Goal: Task Accomplishment & Management: Manage account settings

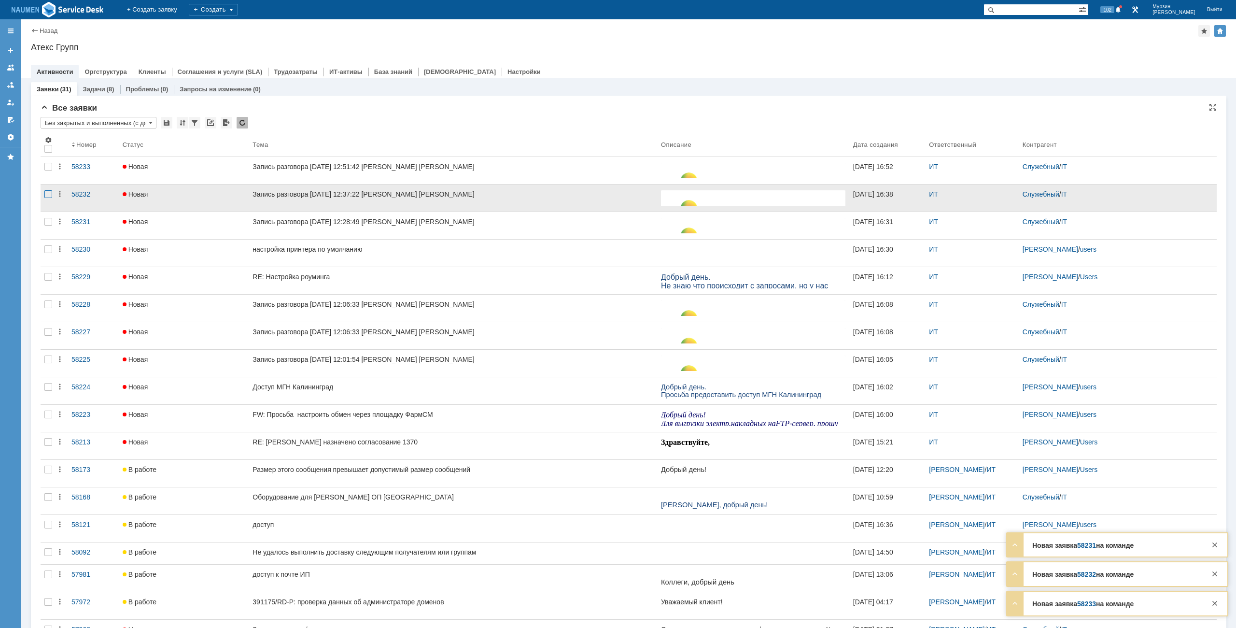
click at [49, 196] on div at bounding box center [48, 194] width 8 height 8
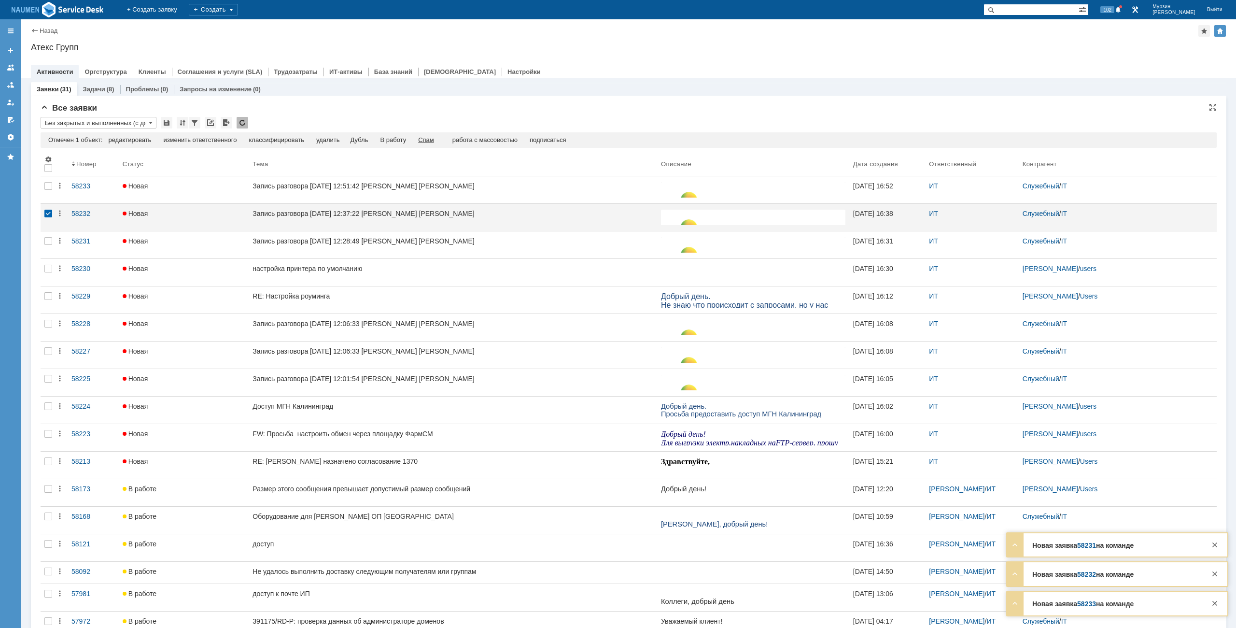
click at [432, 138] on div "Спам" at bounding box center [426, 140] width 16 height 8
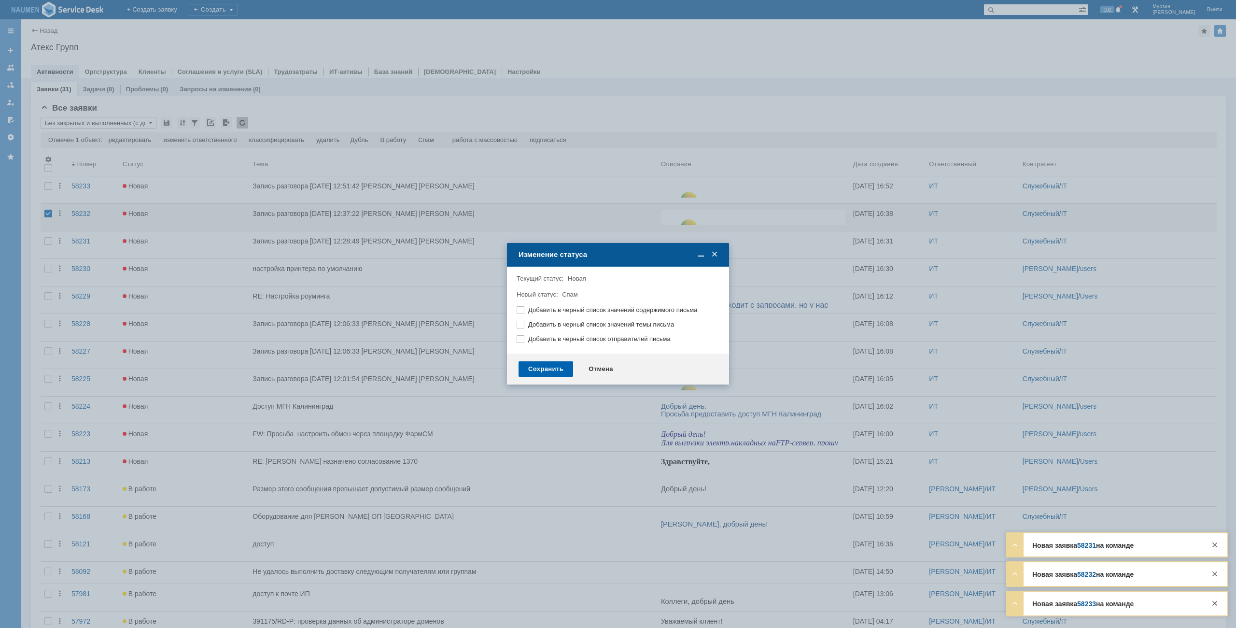
click at [563, 365] on div "Сохранить" at bounding box center [546, 368] width 55 height 15
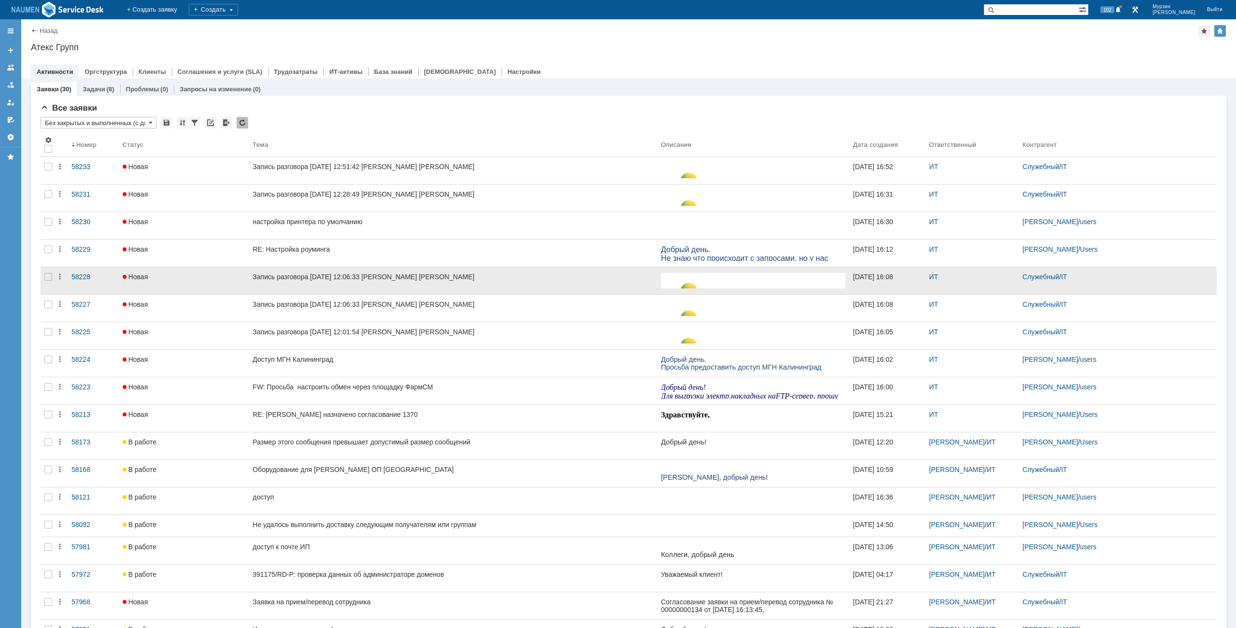
click at [46, 272] on div at bounding box center [48, 280] width 15 height 27
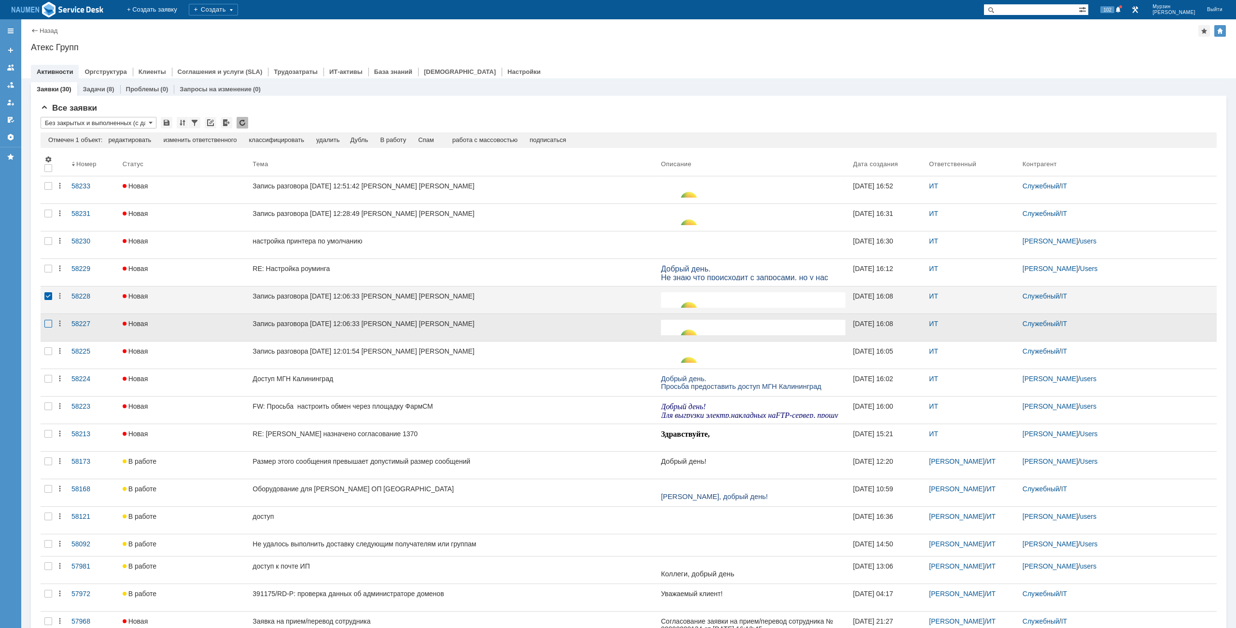
click at [47, 320] on div at bounding box center [48, 324] width 8 height 8
click at [414, 142] on div "Спам" at bounding box center [406, 140] width 16 height 8
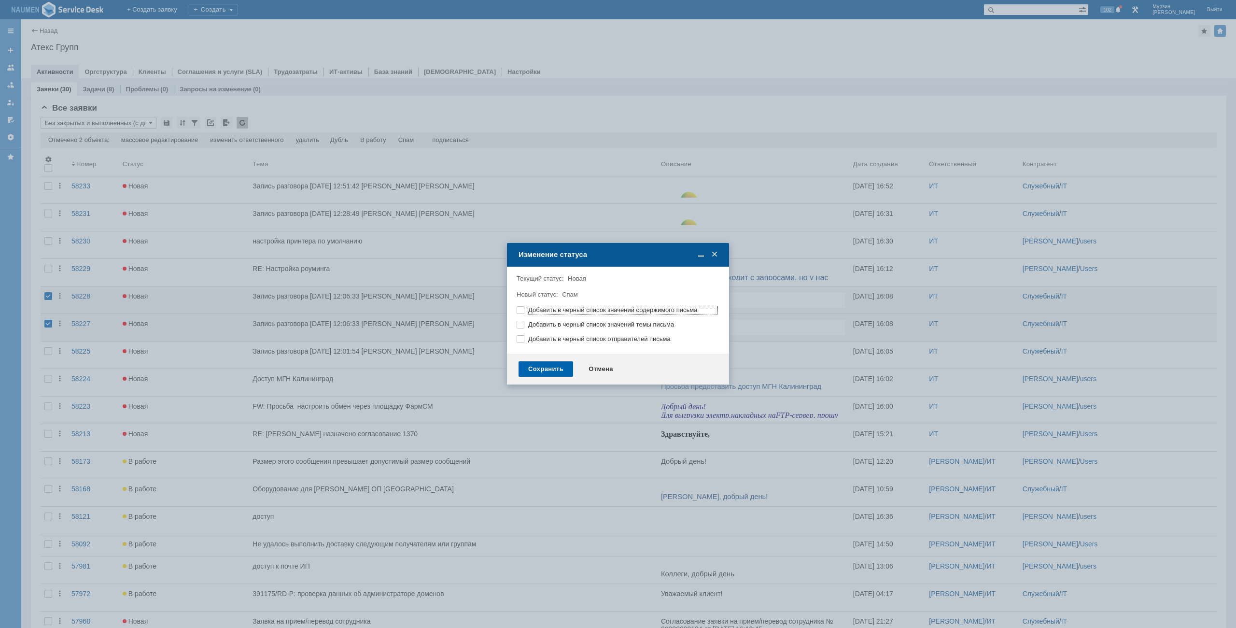
click at [563, 372] on div "Сохранить" at bounding box center [546, 368] width 55 height 15
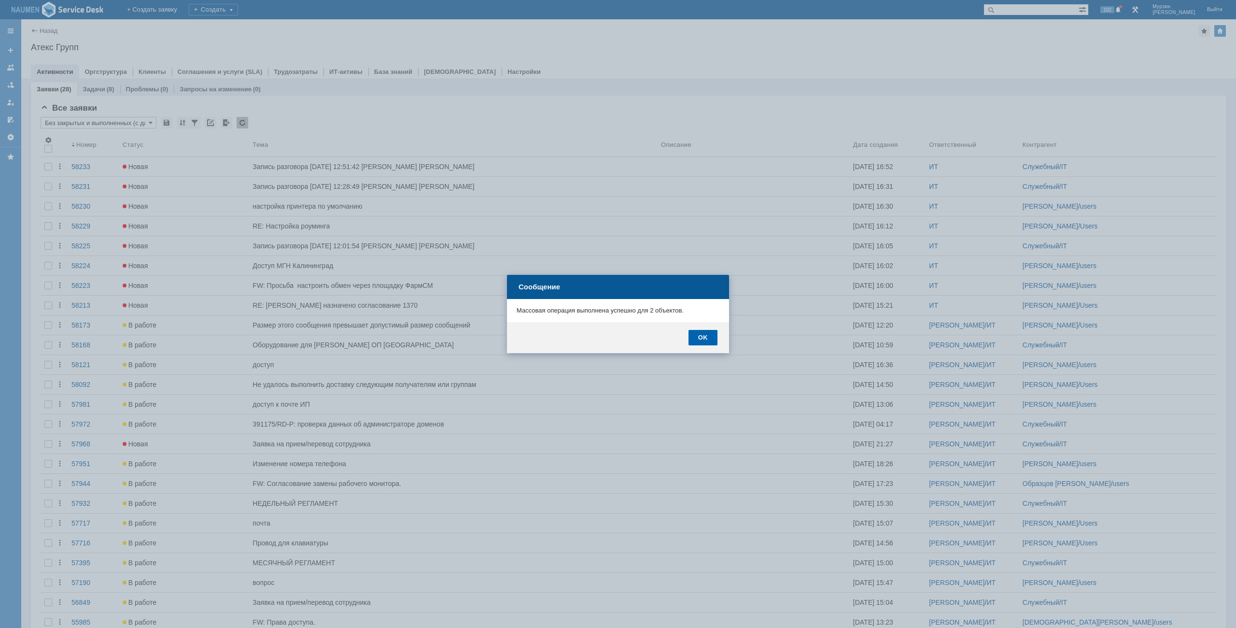
click at [710, 336] on div "OK" at bounding box center [703, 337] width 29 height 15
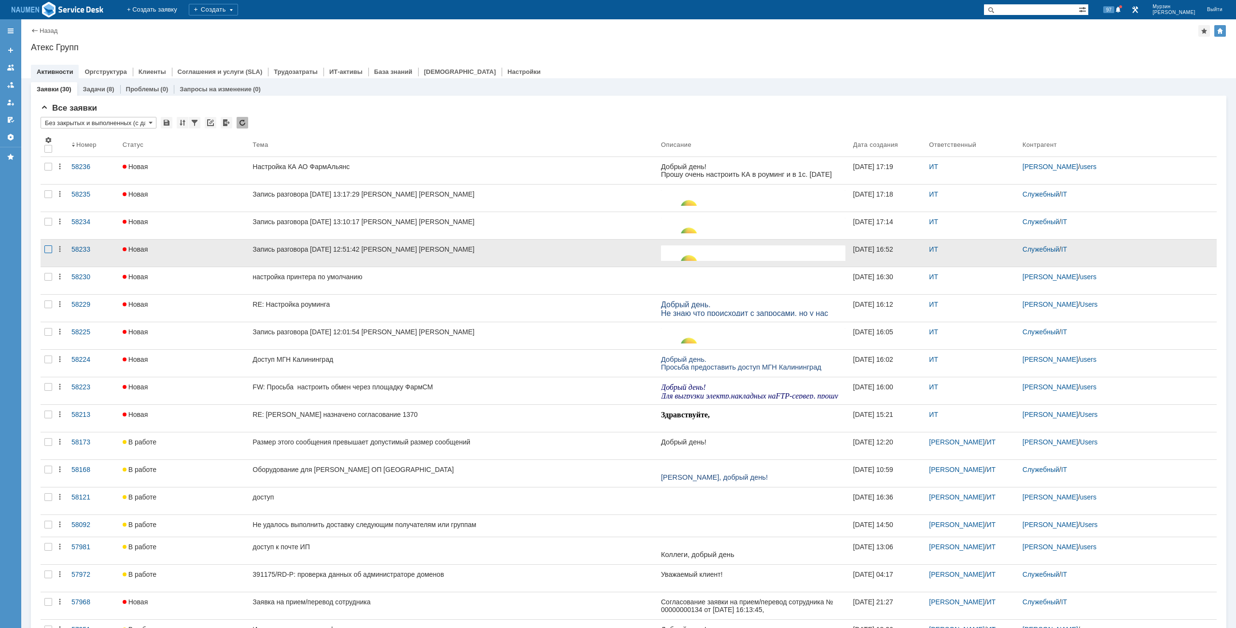
click at [47, 248] on div at bounding box center [48, 249] width 8 height 8
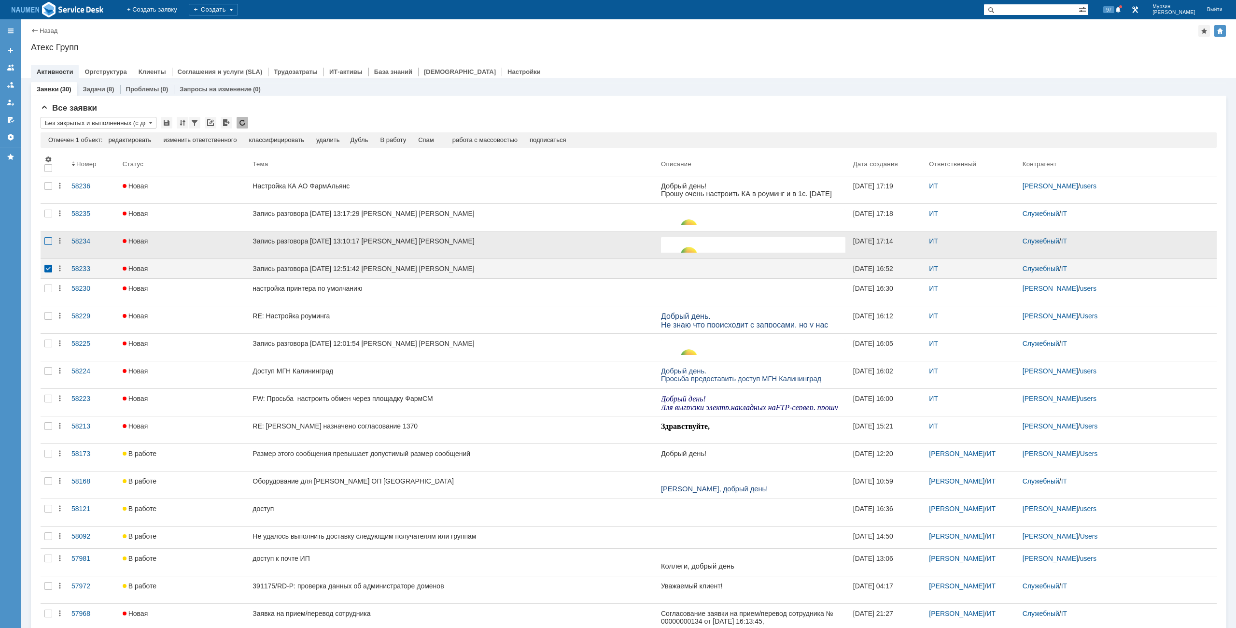
click at [48, 243] on div at bounding box center [48, 241] width 8 height 8
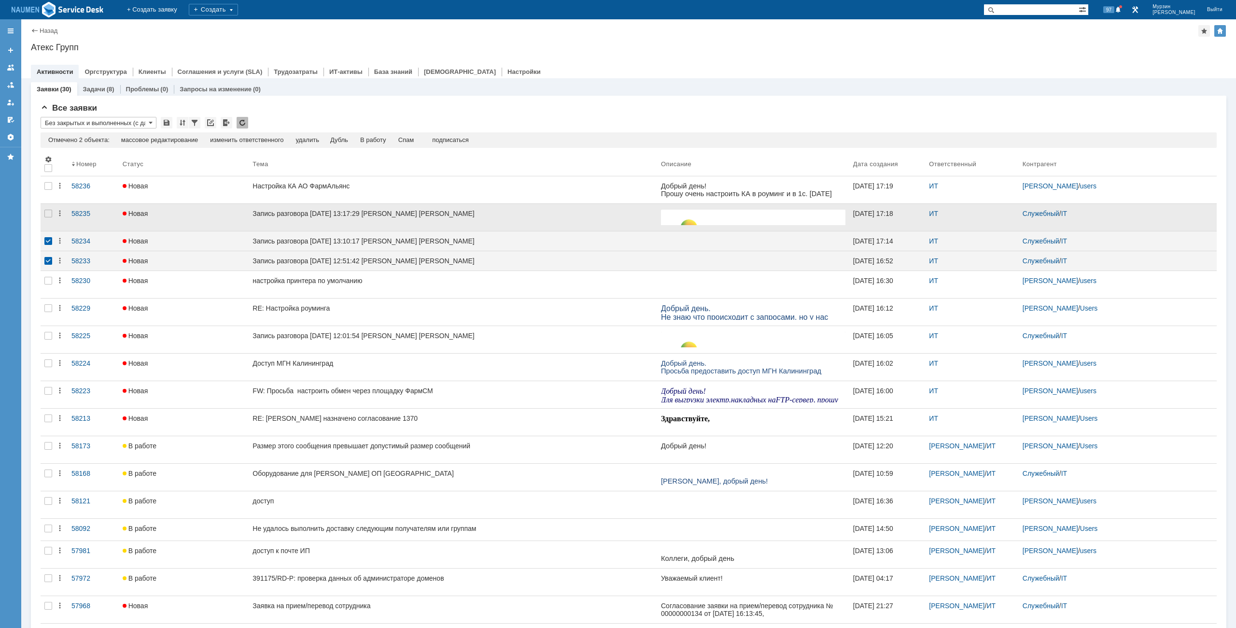
click at [47, 219] on div at bounding box center [48, 217] width 15 height 27
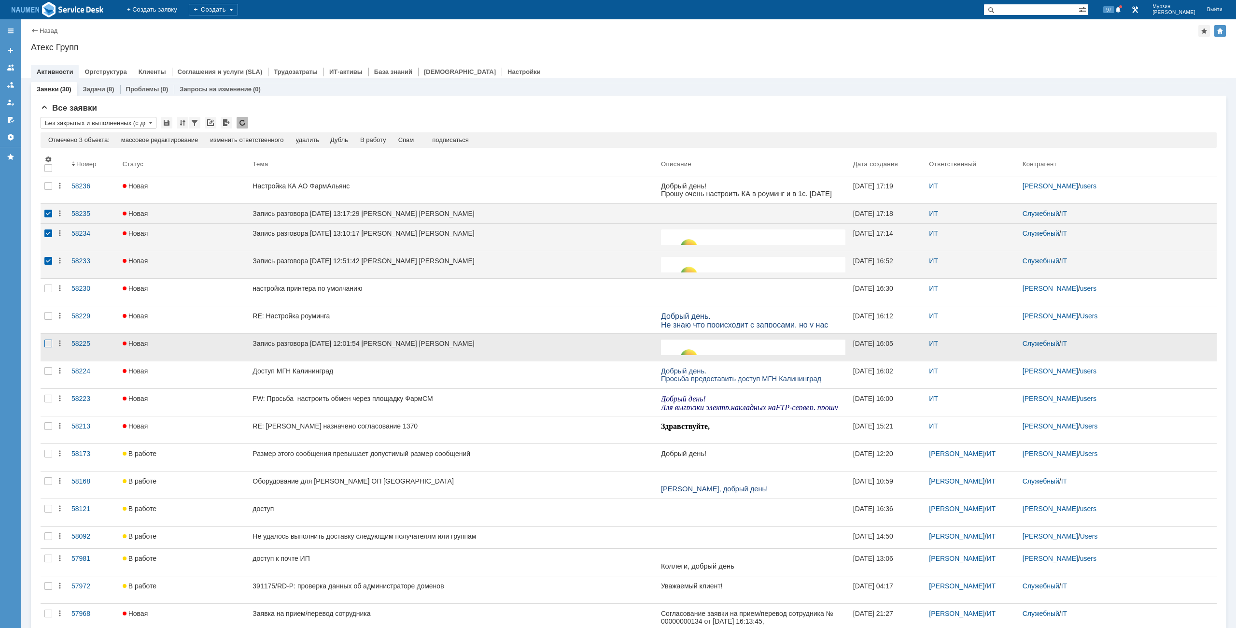
click at [48, 345] on div at bounding box center [48, 343] width 8 height 8
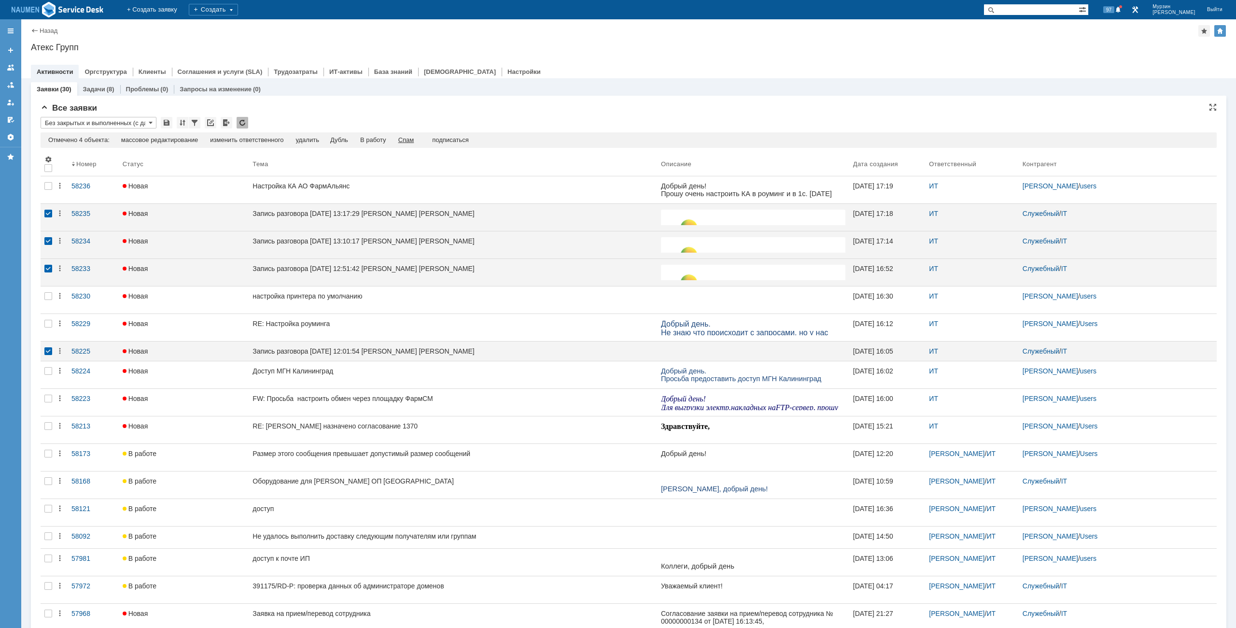
click at [414, 140] on div "Спам" at bounding box center [406, 140] width 16 height 8
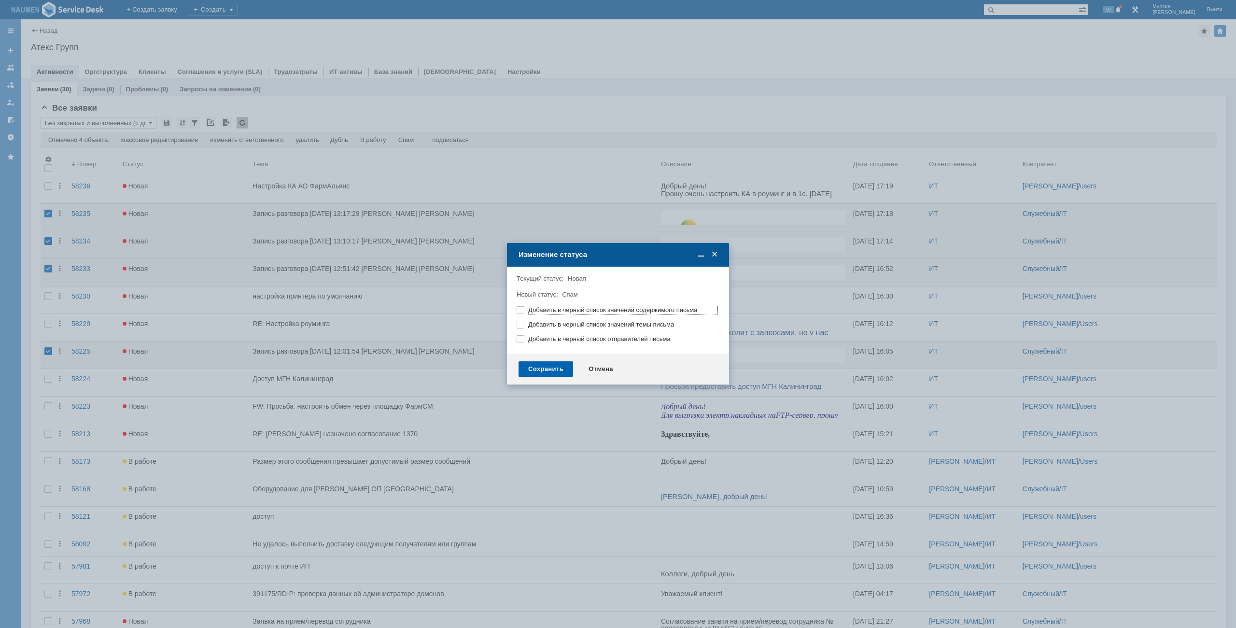
click at [556, 372] on div "Сохранить" at bounding box center [546, 368] width 55 height 15
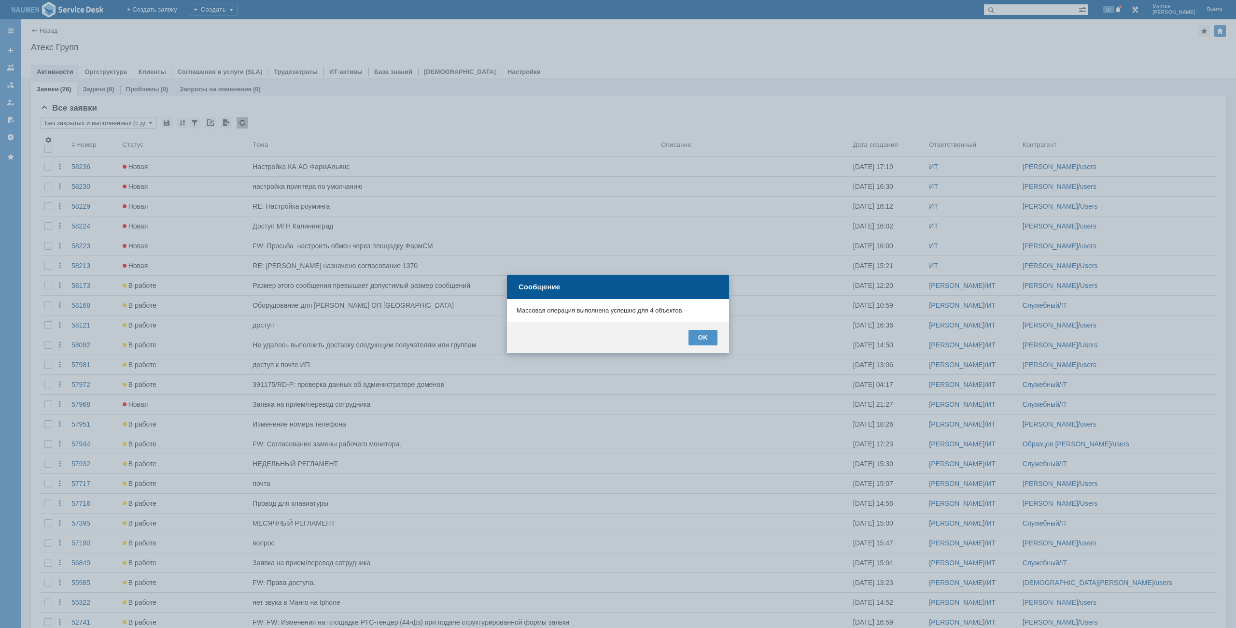
click at [704, 345] on div "OK" at bounding box center [618, 337] width 222 height 31
click at [703, 339] on div "OK" at bounding box center [703, 337] width 29 height 15
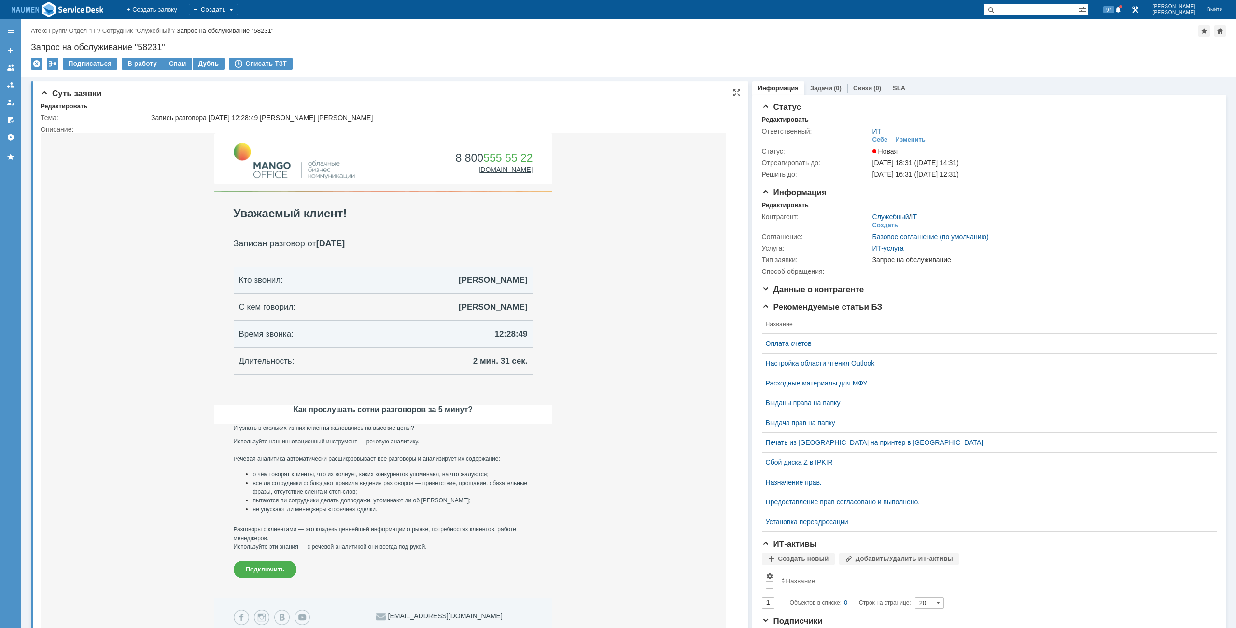
click at [72, 107] on div "Редактировать" at bounding box center [64, 106] width 47 height 8
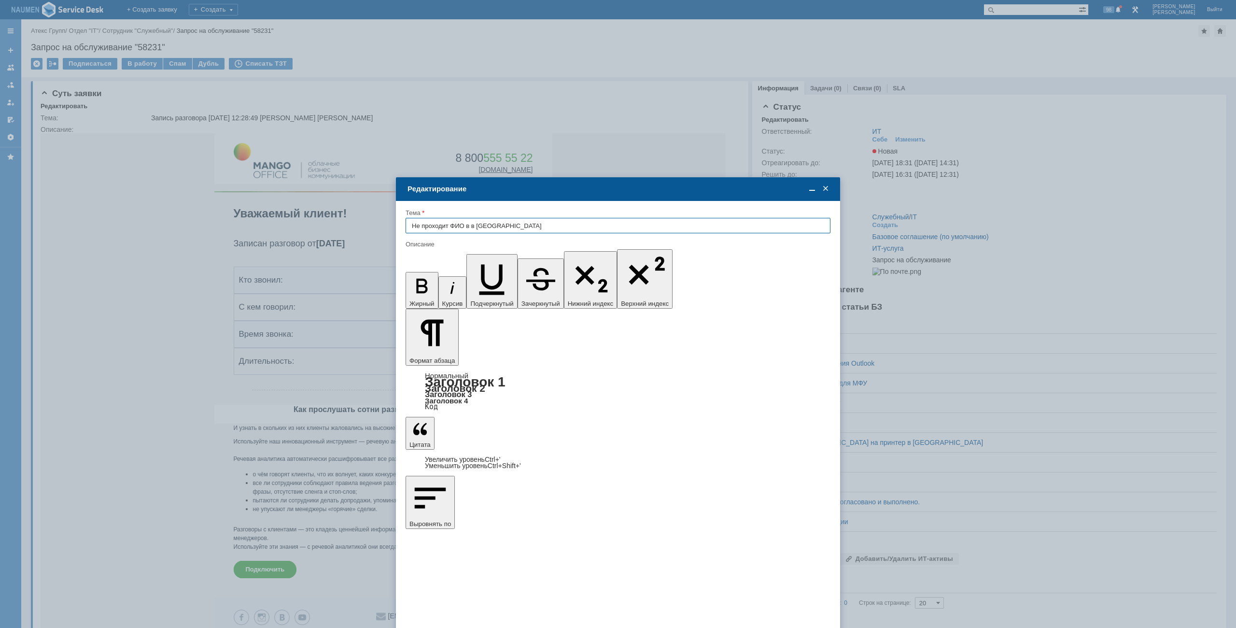
type input "Не проходит ФИО в в [GEOGRAPHIC_DATA]"
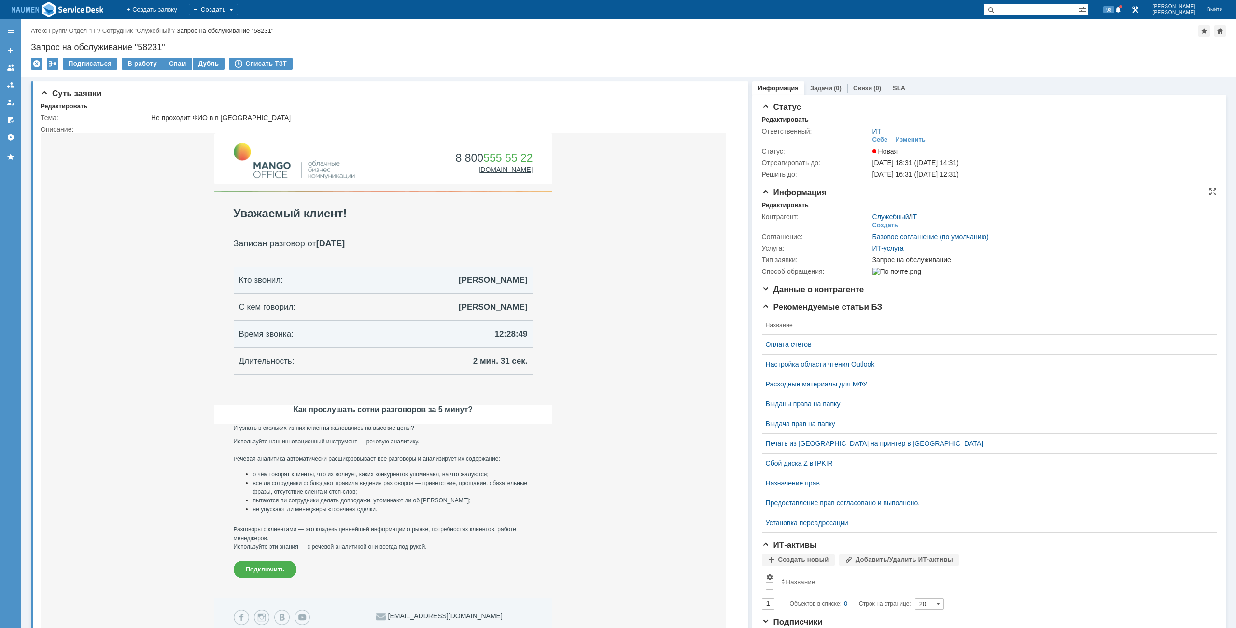
click at [775, 200] on div "Информация Редактировать Контрагент: Служебный / IT Создать Соглашение: Базовое…" at bounding box center [989, 236] width 455 height 97
click at [783, 213] on div "Контрагент:" at bounding box center [816, 217] width 109 height 8
click at [786, 202] on div "Редактировать" at bounding box center [785, 205] width 47 height 8
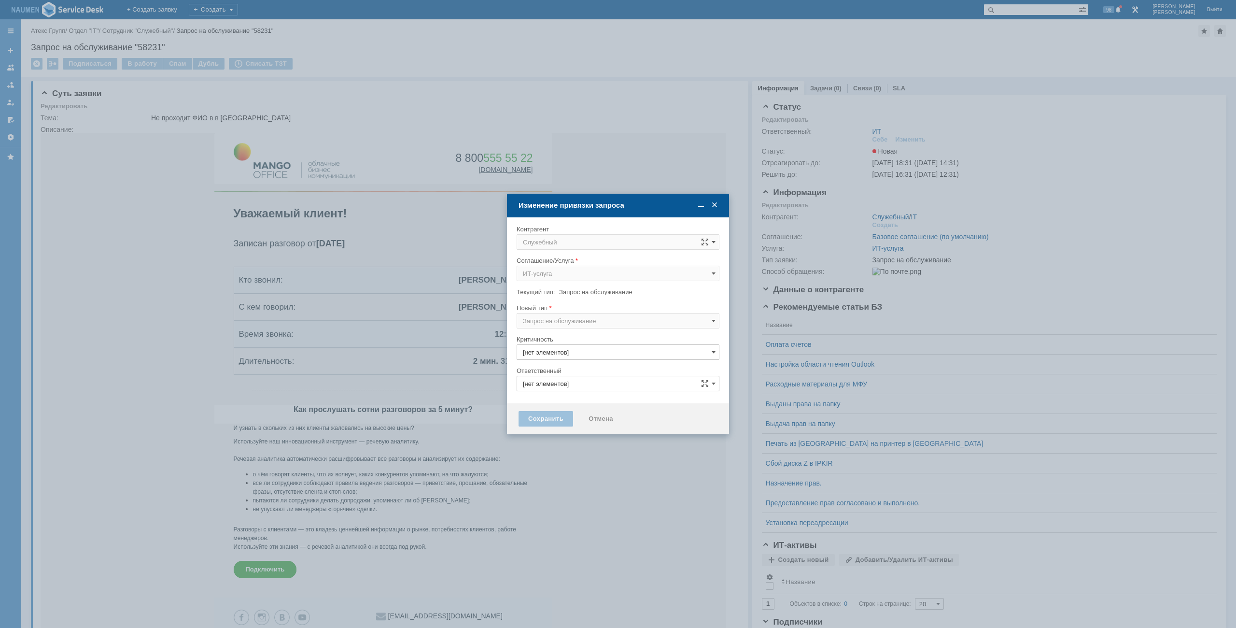
type input "3. Низкая"
type input "ИТ"
type input "[не указано]"
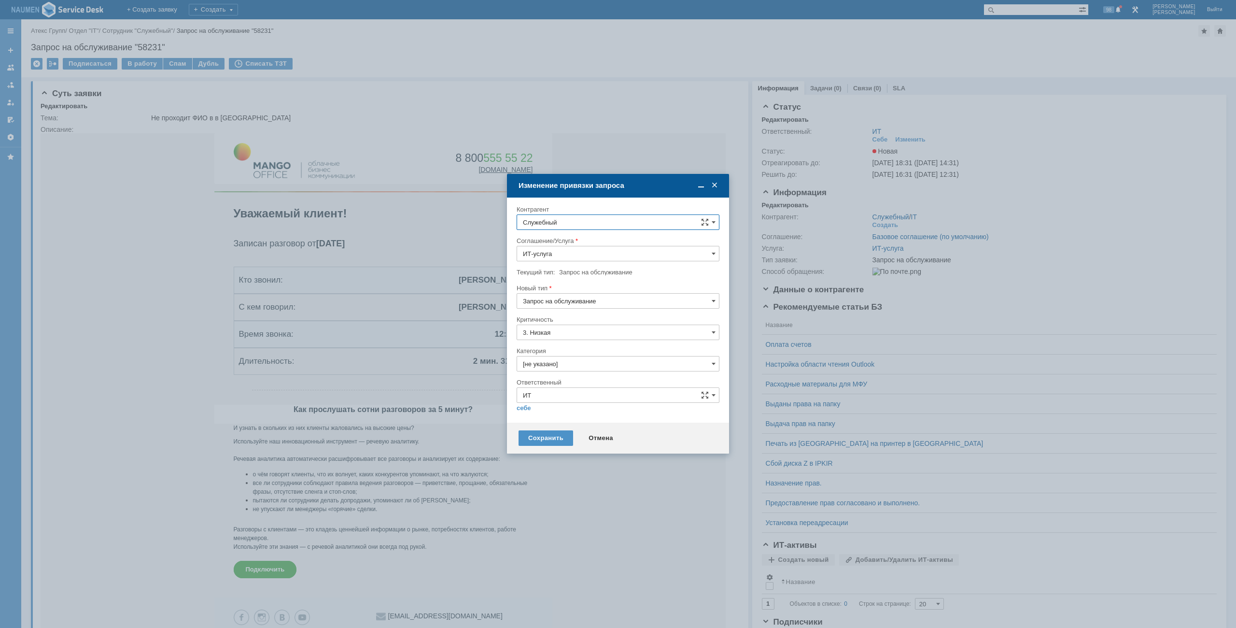
click at [589, 217] on input "Служебный" at bounding box center [618, 221] width 203 height 15
click at [589, 308] on span "Павельева Анна" at bounding box center [584, 309] width 52 height 7
type input "Павельева Анна"
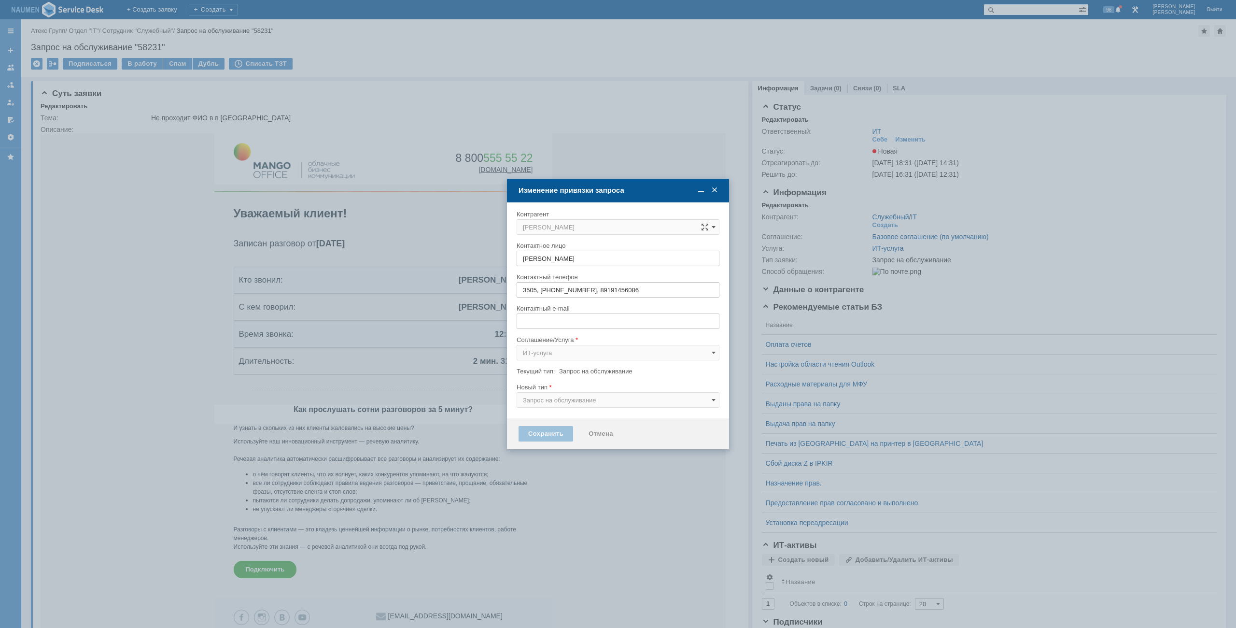
type input "a.paveleva@atex-gr.com"
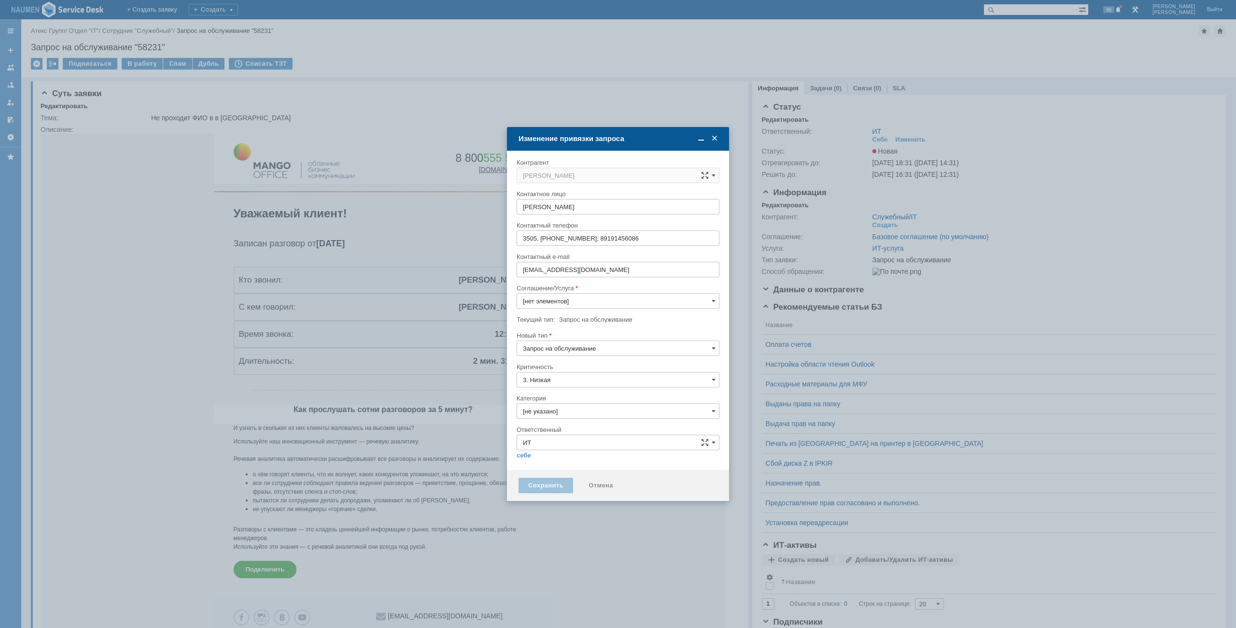
type input "ИТ-услуга"
click at [566, 349] on input "Запрос на обслуживание" at bounding box center [618, 347] width 203 height 15
click at [564, 401] on span "Инцидент" at bounding box center [618, 398] width 190 height 8
type input "Инцидент"
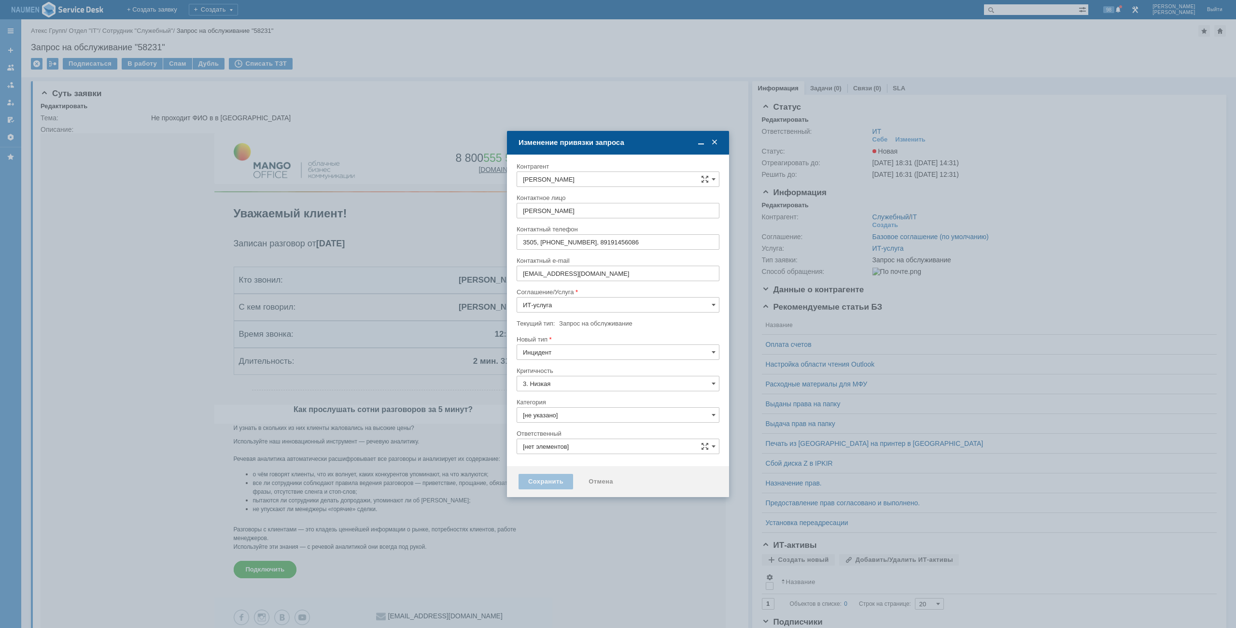
type input "ИТ"
type input "Инцидент"
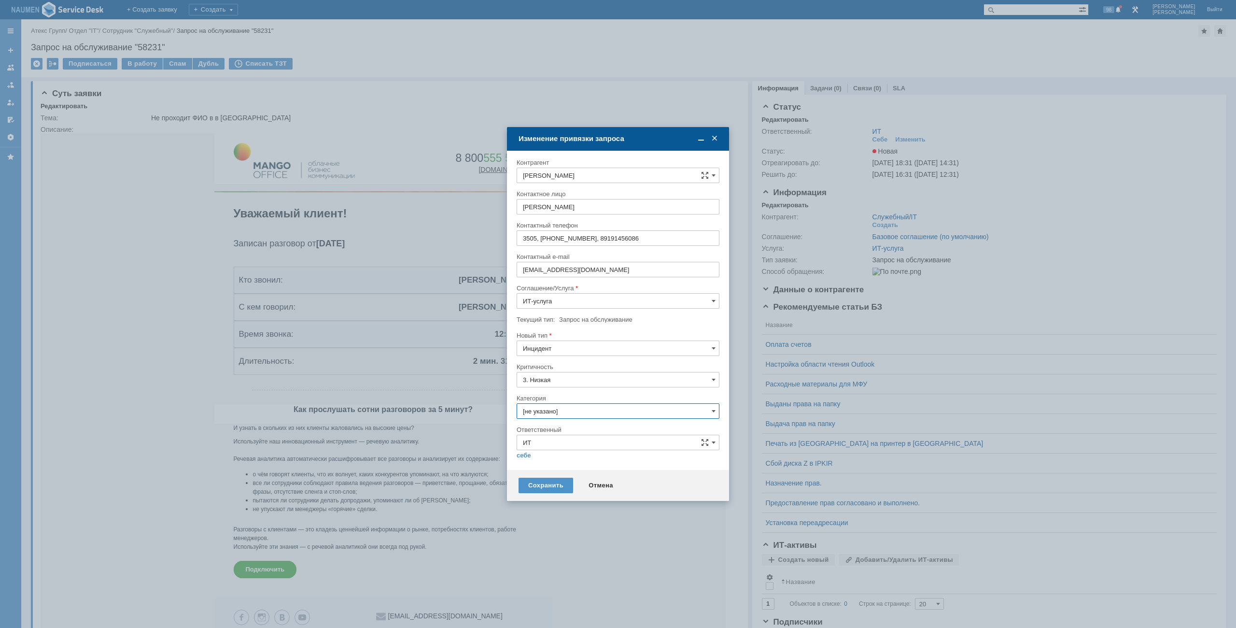
click at [559, 411] on input "[не указано]" at bounding box center [618, 410] width 203 height 15
drag, startPoint x: 569, startPoint y: 459, endPoint x: 562, endPoint y: 461, distance: 7.5
click at [568, 459] on span "Внутренние ошибки 1С" at bounding box center [618, 461] width 190 height 8
type input "Внутренние ошибки 1С"
click at [523, 451] on div "себе своей команде" at bounding box center [618, 454] width 203 height 9
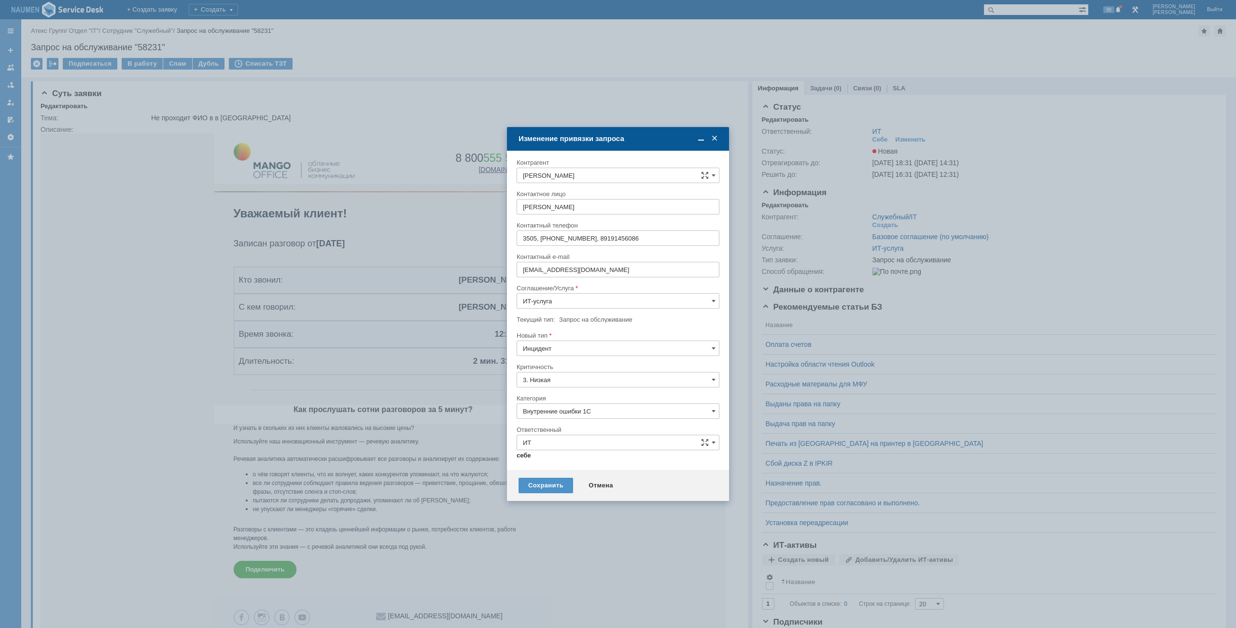
click at [525, 458] on link "себе" at bounding box center [524, 455] width 14 height 8
type input "[PERSON_NAME]"
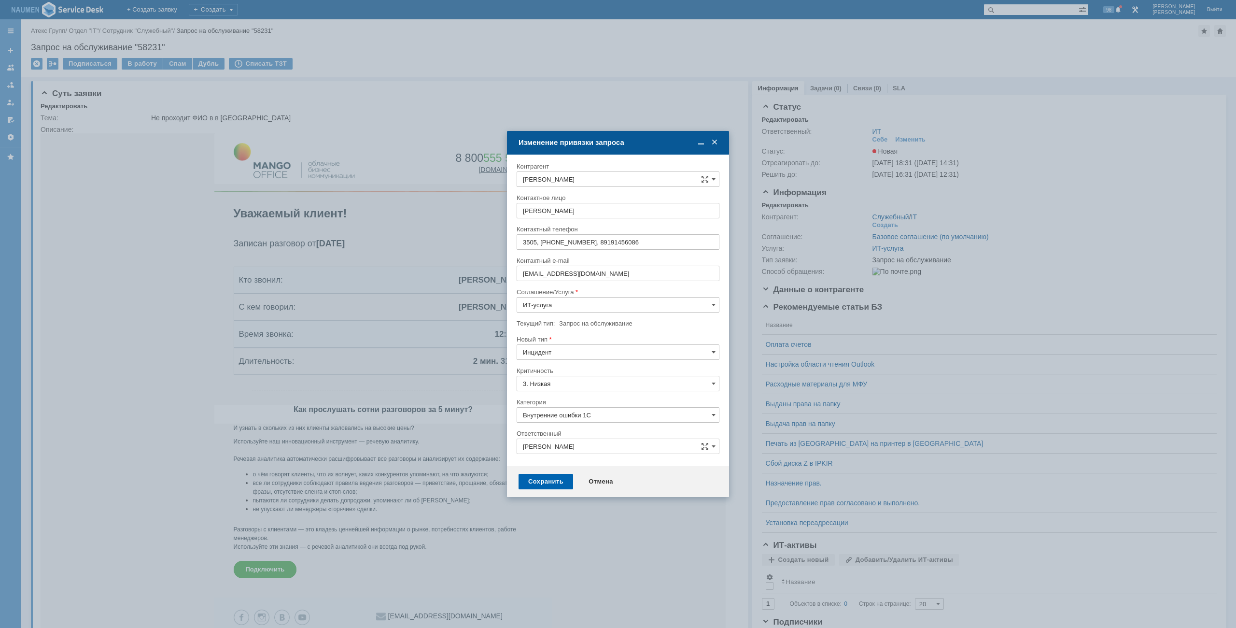
click at [544, 480] on div "Сохранить" at bounding box center [546, 481] width 55 height 15
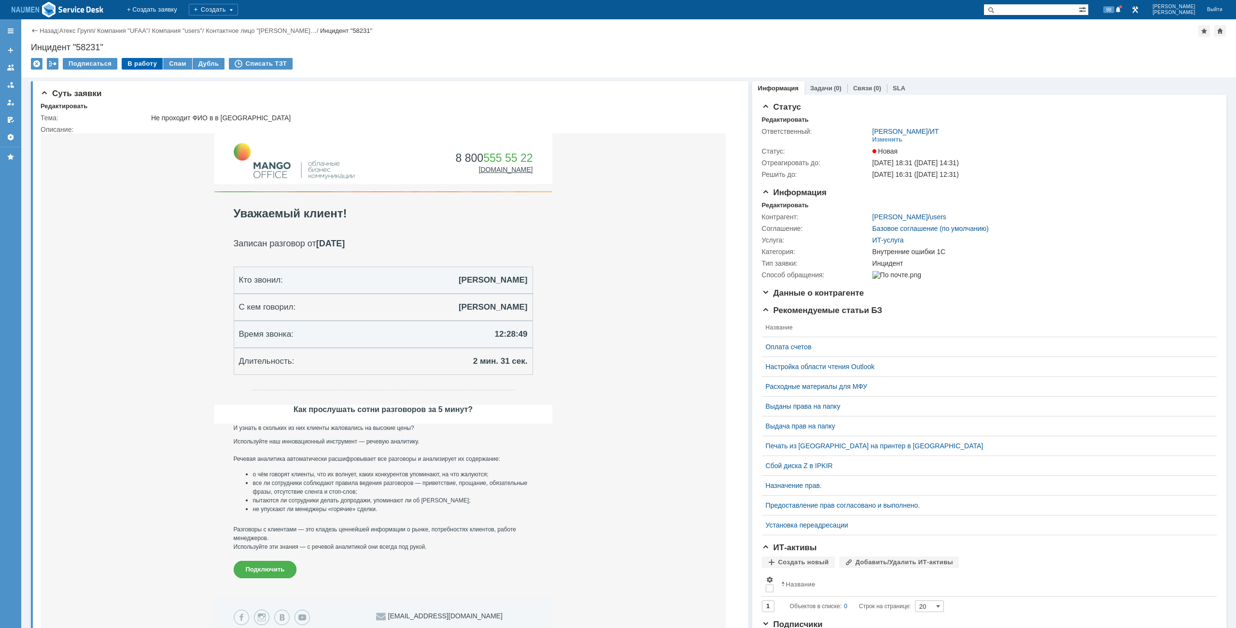
click at [134, 61] on div "В работу" at bounding box center [142, 64] width 41 height 12
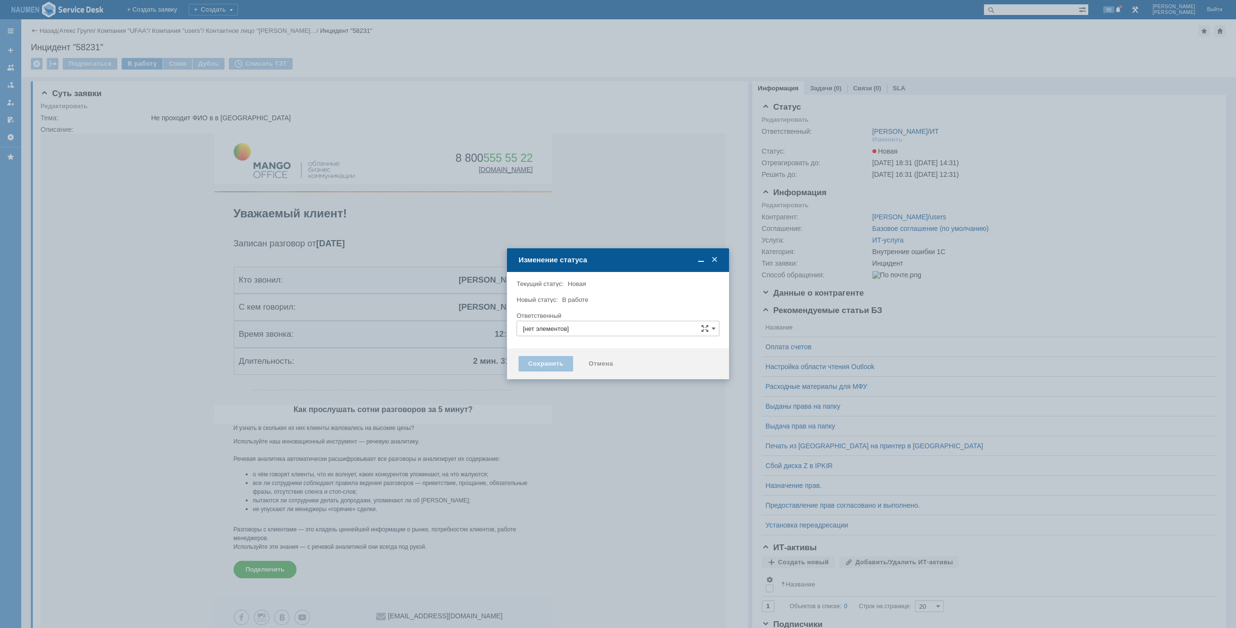
type input "Внутренние ошибки 1С"
type input "[PERSON_NAME]"
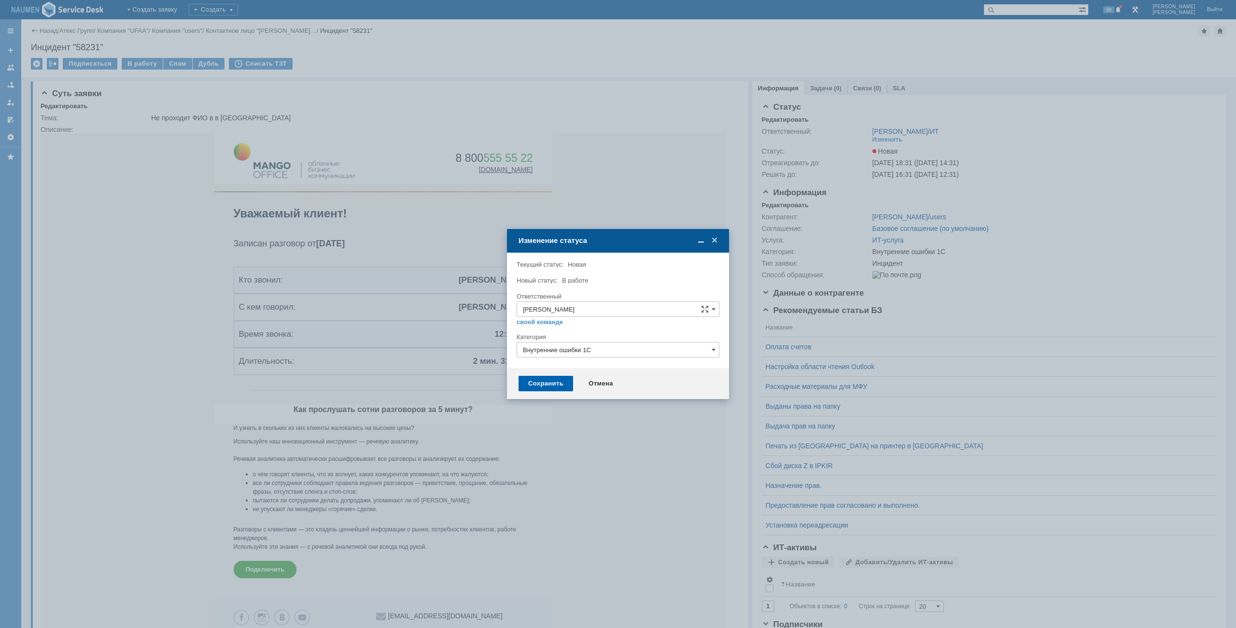
click at [557, 377] on div "Сохранить" at bounding box center [546, 383] width 55 height 15
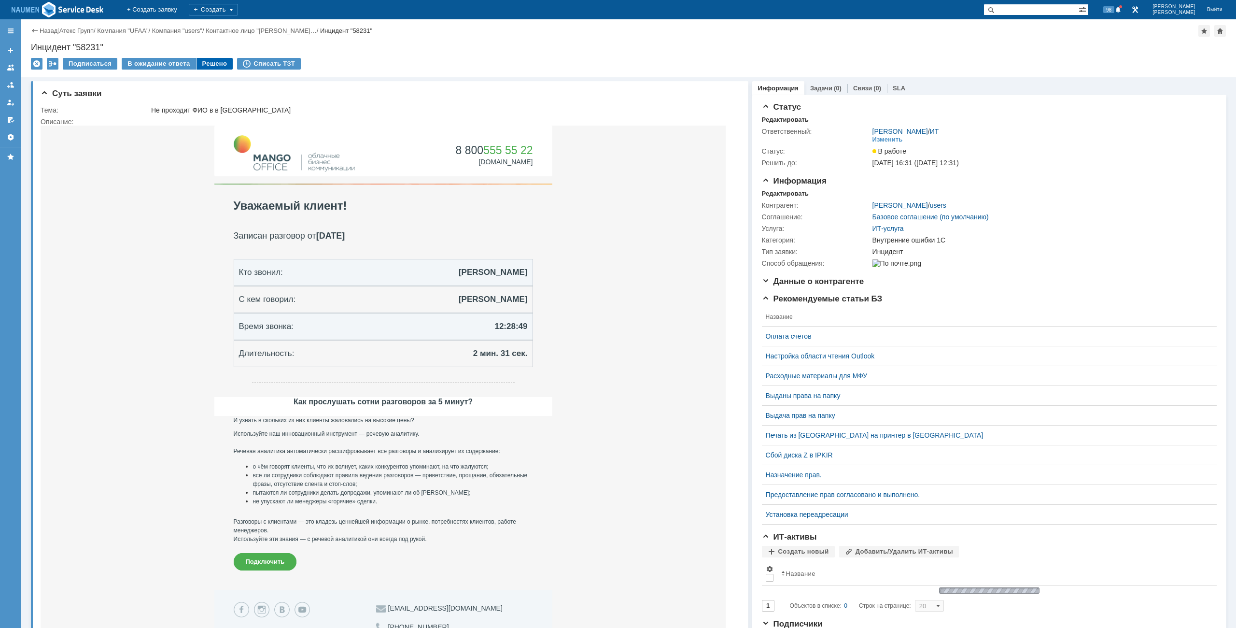
click at [211, 63] on div "Решено" at bounding box center [215, 64] width 37 height 12
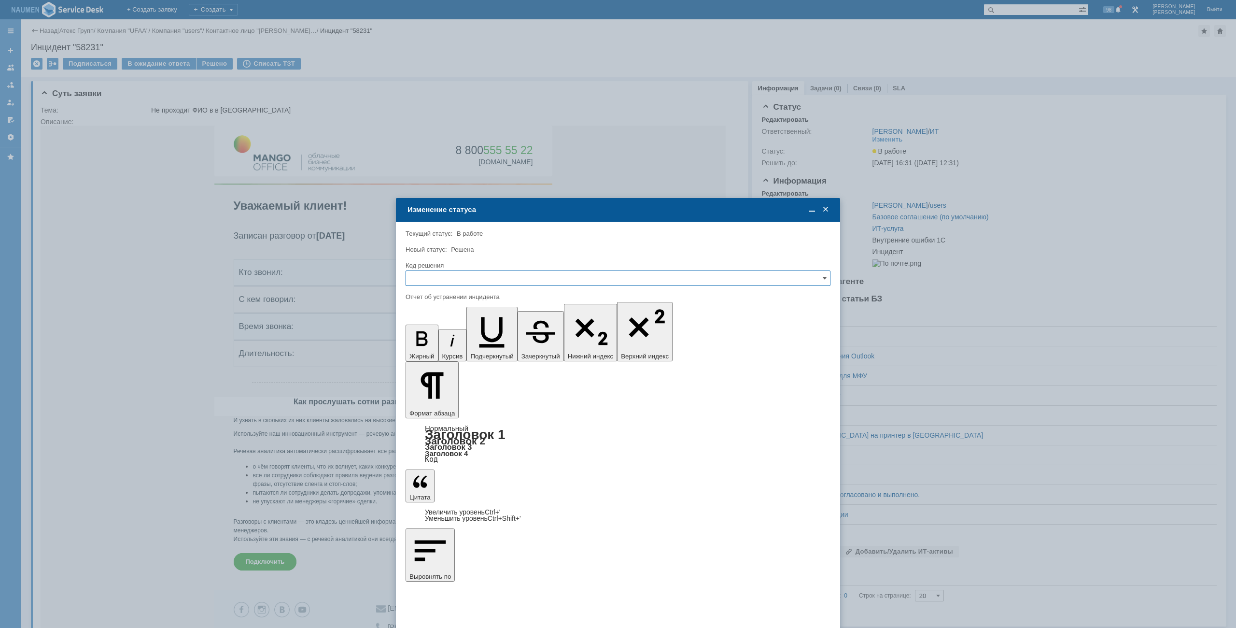
click at [510, 277] on input "text" at bounding box center [618, 277] width 425 height 15
click at [447, 339] on div "Решено" at bounding box center [618, 343] width 424 height 15
type input "Решено"
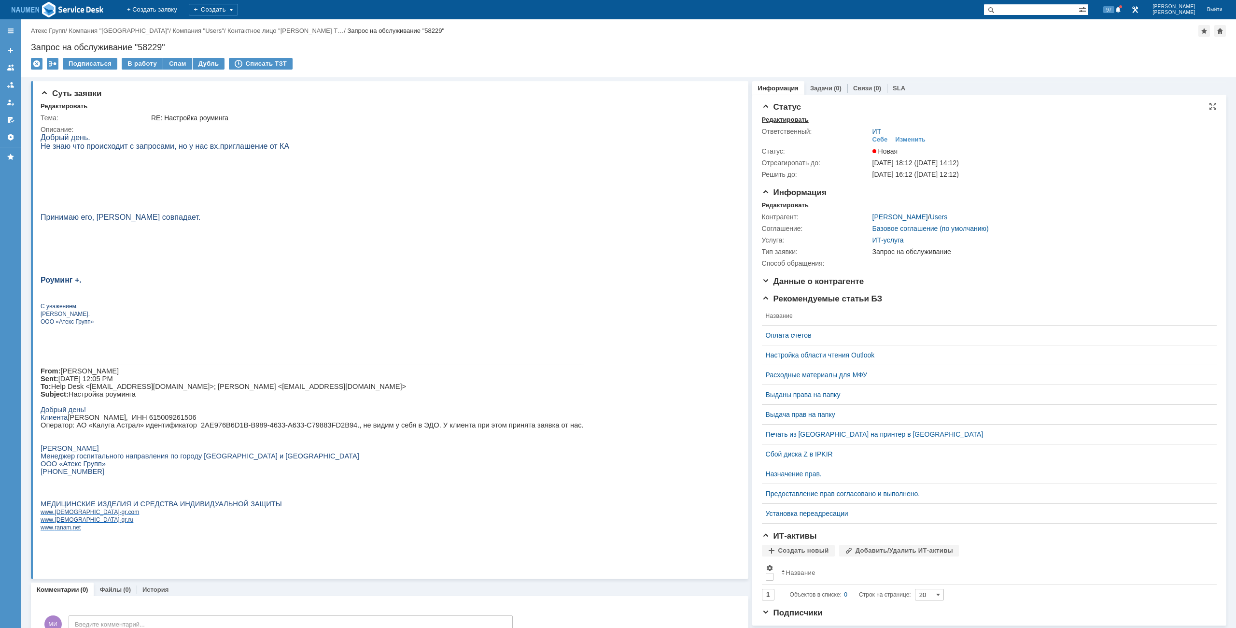
click at [788, 121] on div "Редактировать" at bounding box center [785, 120] width 47 height 8
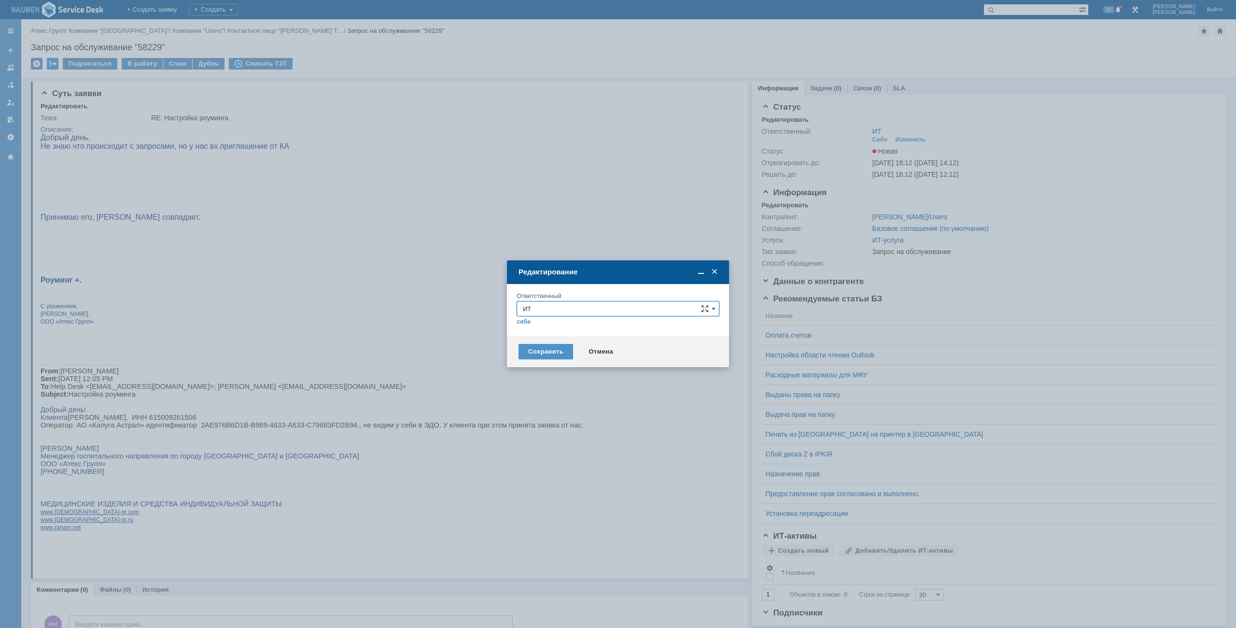
click at [560, 310] on input "ИТ" at bounding box center [618, 308] width 203 height 15
click at [537, 420] on span "АСУ" at bounding box center [618, 422] width 190 height 8
click at [538, 353] on div "Сохранить" at bounding box center [546, 351] width 55 height 15
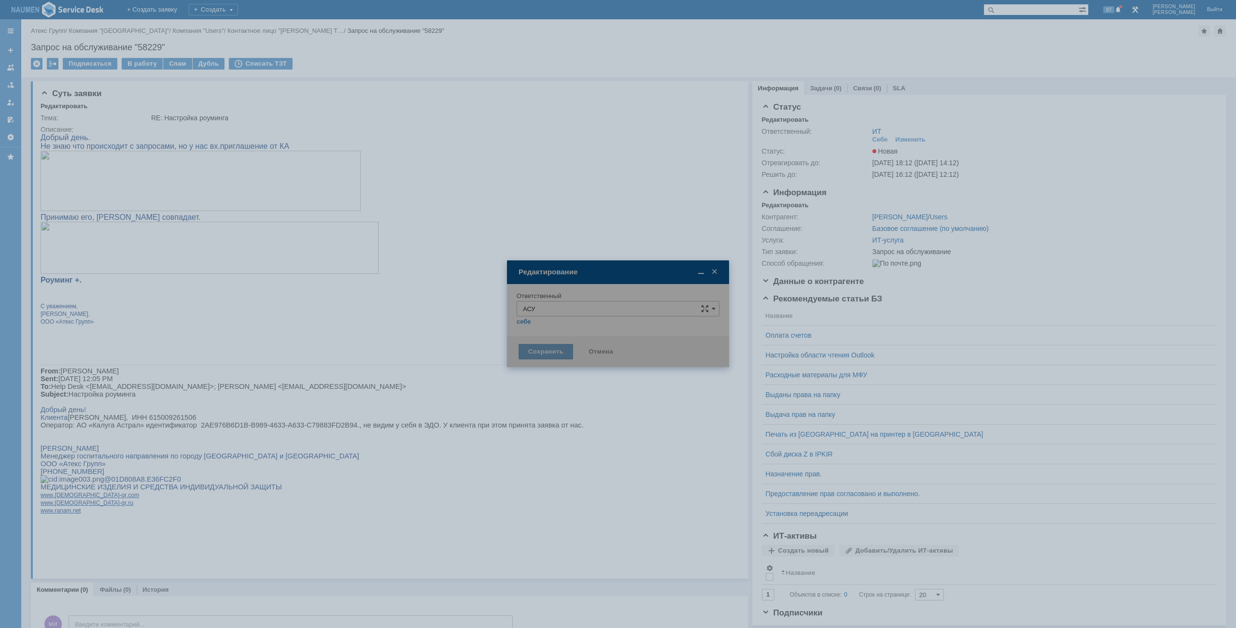
type input "АСУ"
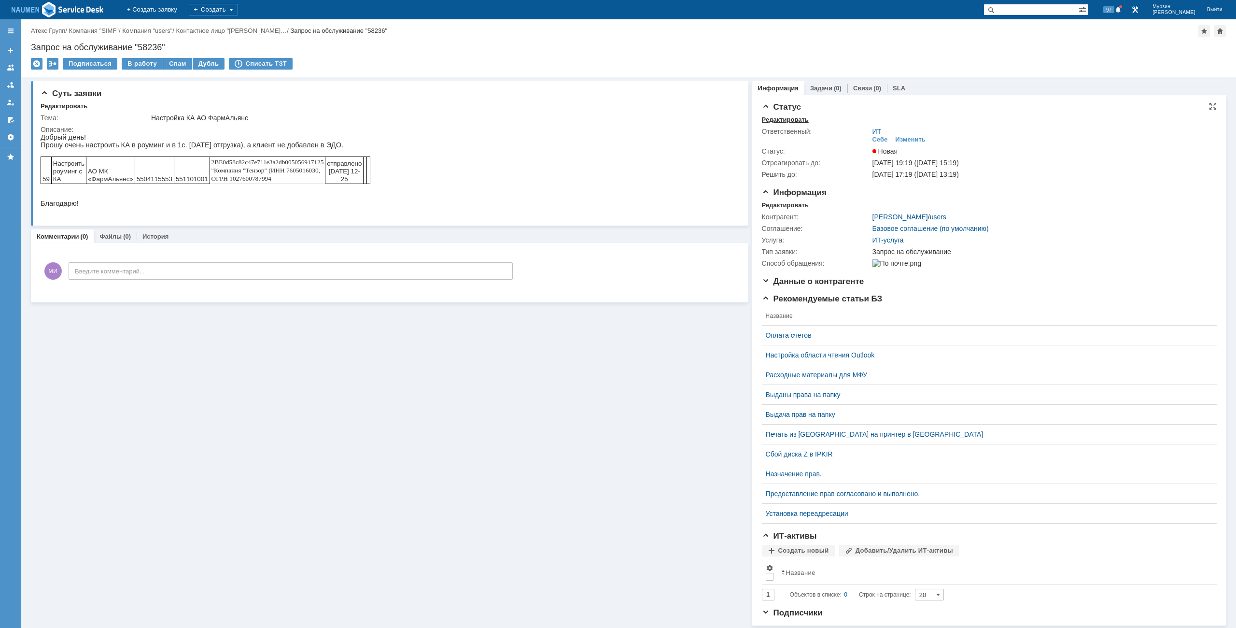
click at [775, 118] on div "Редактировать" at bounding box center [785, 120] width 47 height 8
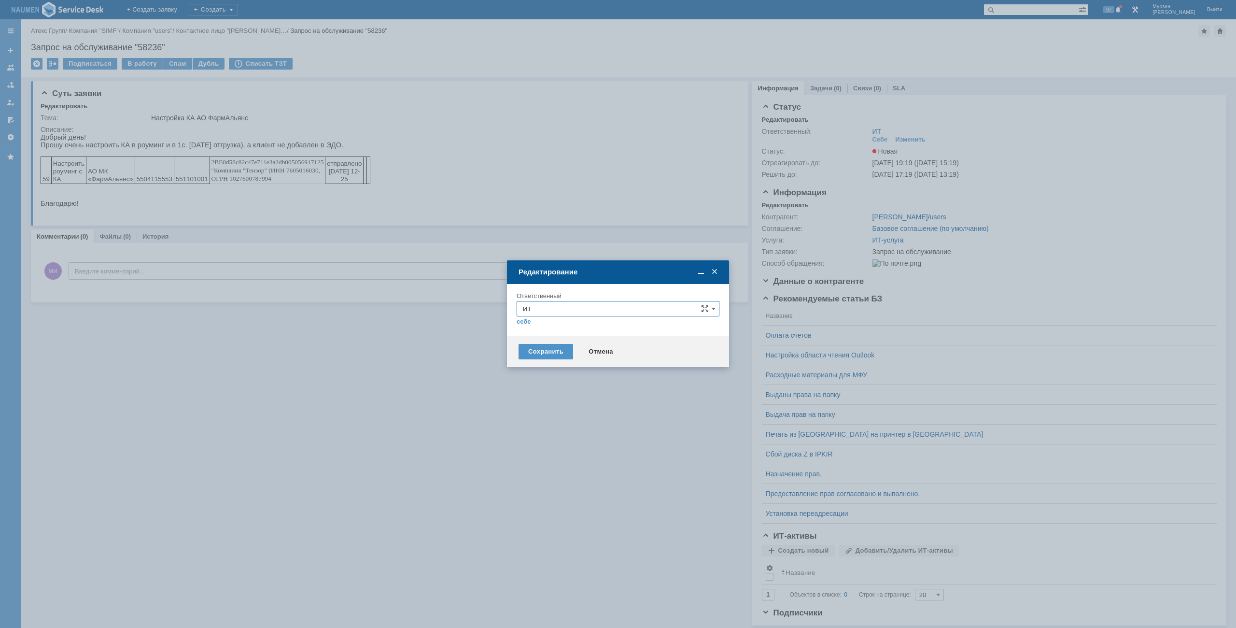
click at [590, 312] on input "ИТ" at bounding box center [618, 308] width 203 height 15
click at [538, 419] on span "АСУ" at bounding box center [618, 422] width 190 height 8
click at [548, 347] on div "Сохранить" at bounding box center [546, 351] width 55 height 15
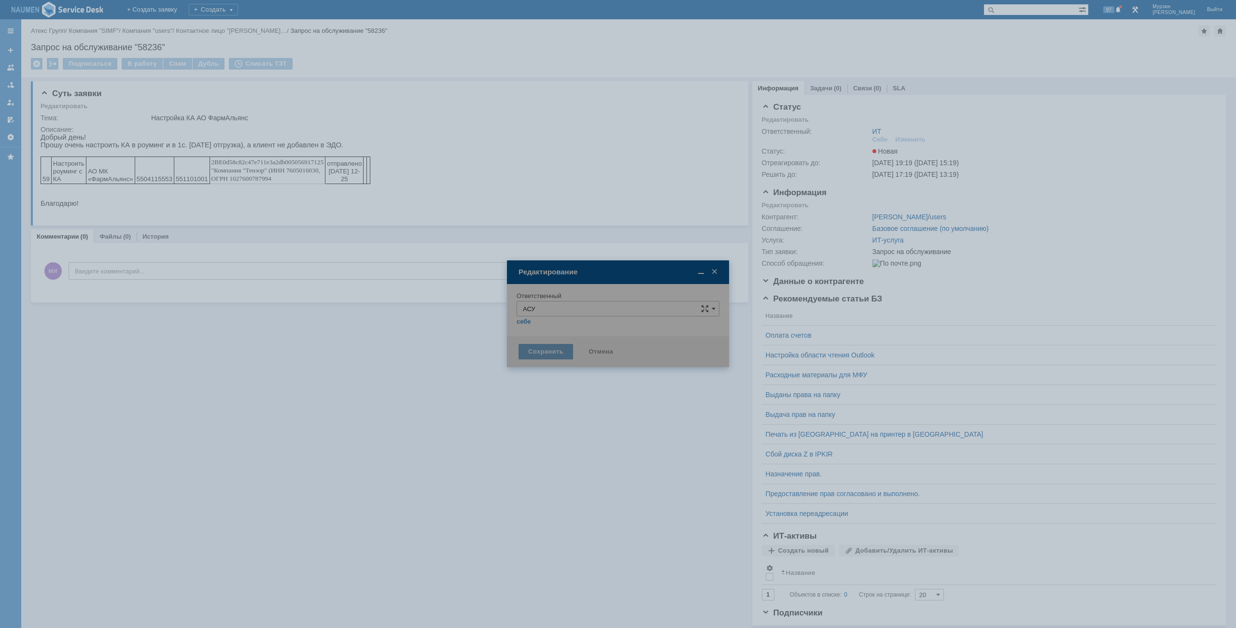
type input "АСУ"
